Goal: Task Accomplishment & Management: Manage account settings

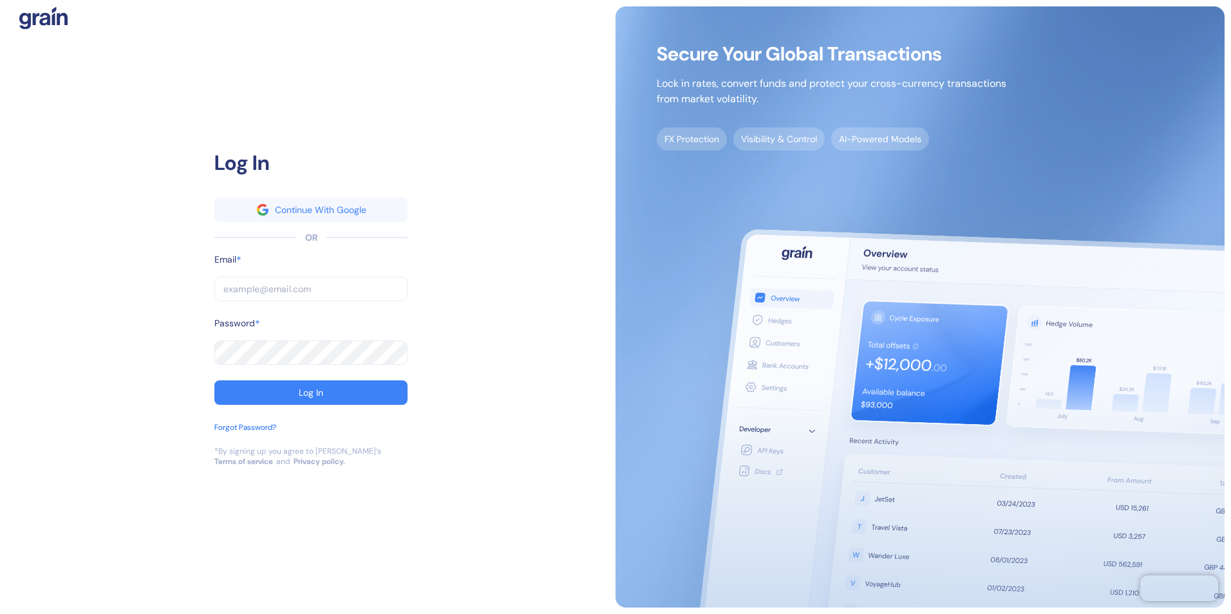
type input "[EMAIL_ADDRESS][PERSON_NAME][PERSON_NAME][DOMAIN_NAME]"
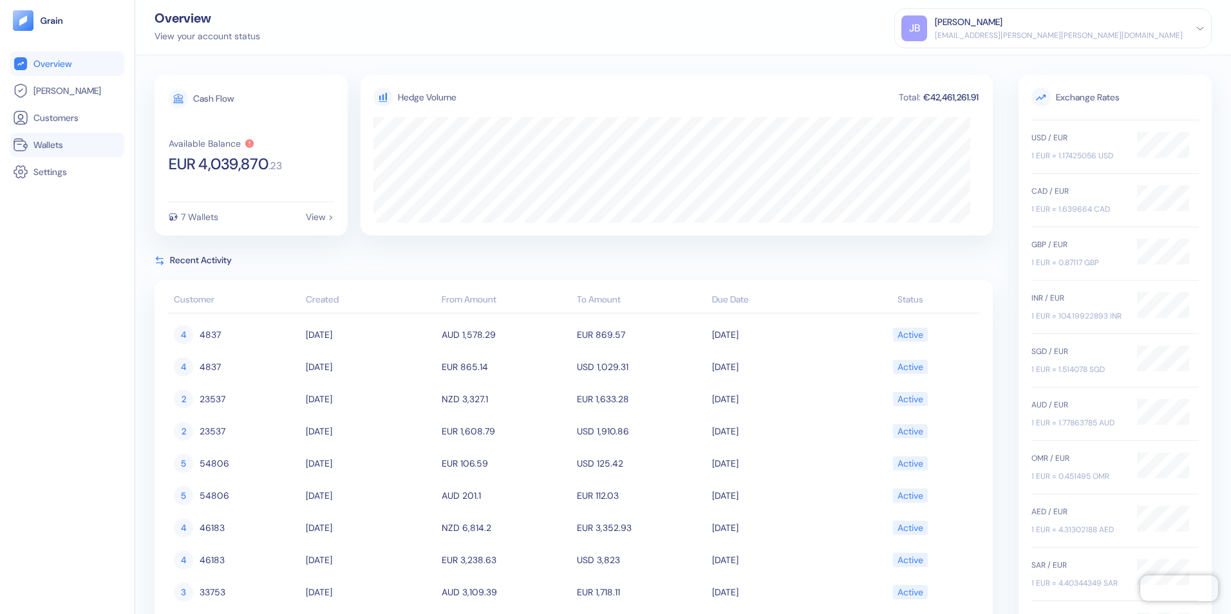
click at [39, 143] on span "Wallets" at bounding box center [48, 144] width 30 height 13
